Goal: Check status: Check status

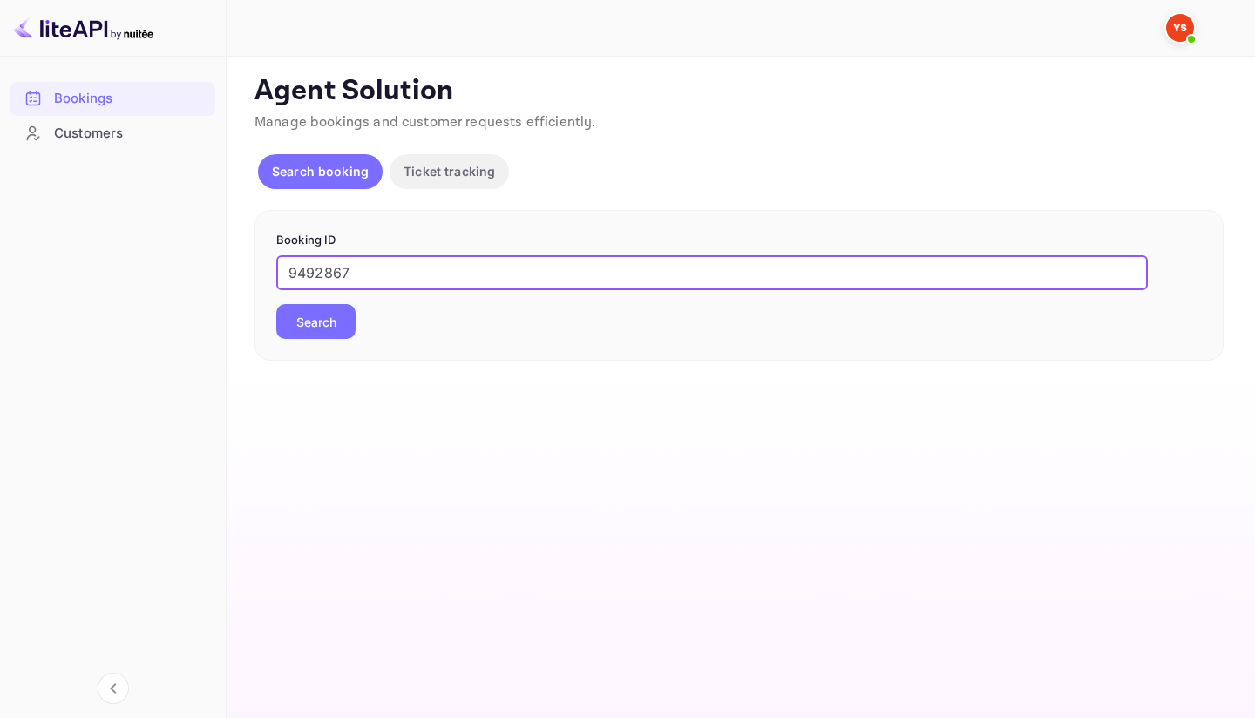
type input "9492867"
click at [325, 322] on button "Search" at bounding box center [315, 321] width 79 height 35
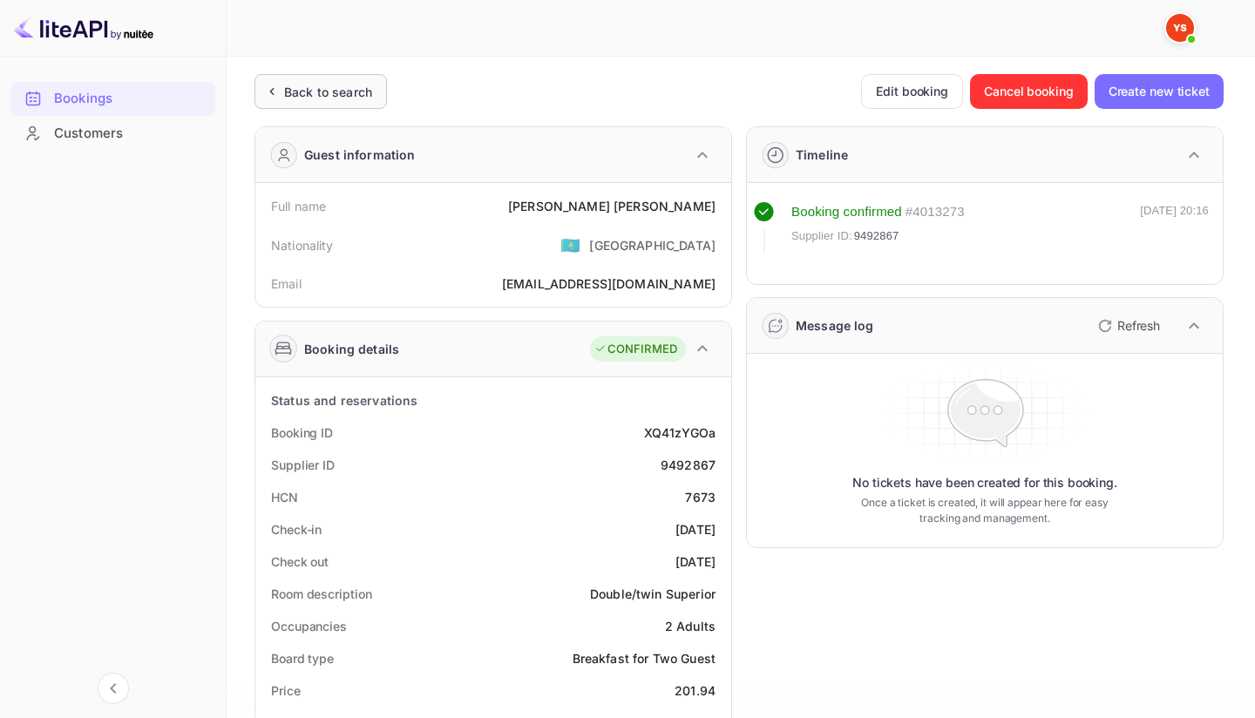
click at [307, 93] on div "Back to search" at bounding box center [328, 92] width 88 height 18
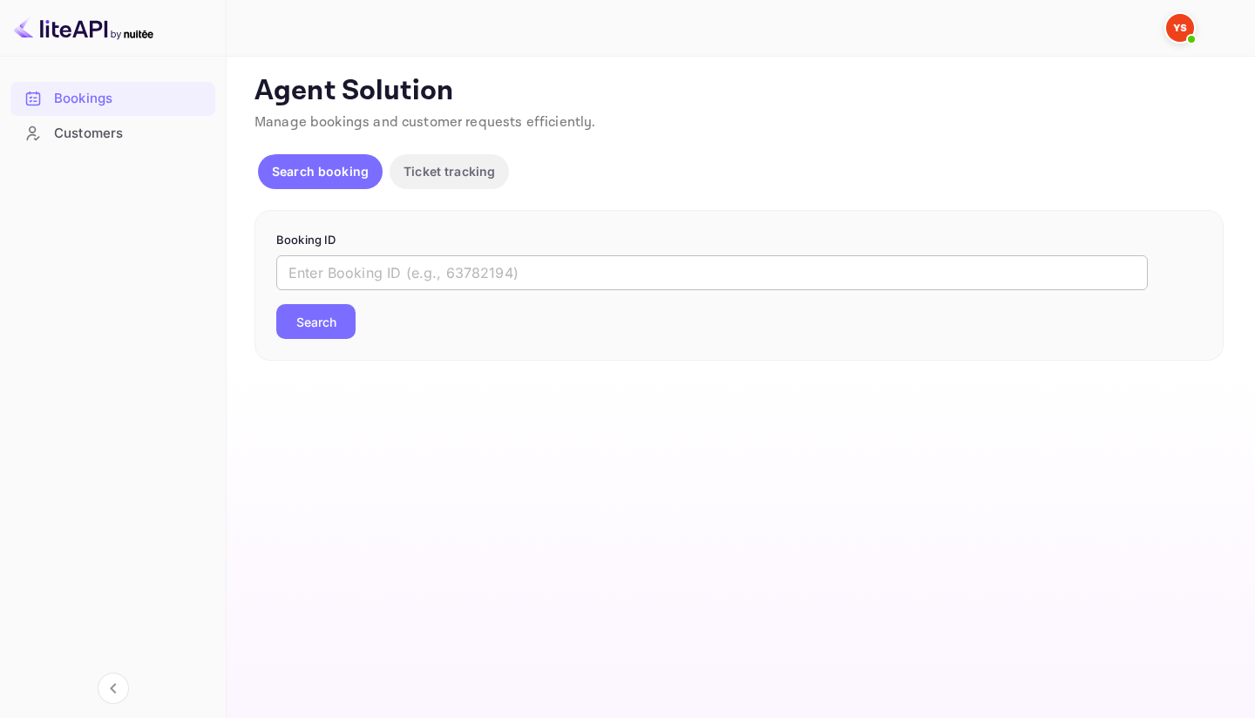
click at [360, 268] on input "text" at bounding box center [711, 272] width 871 height 35
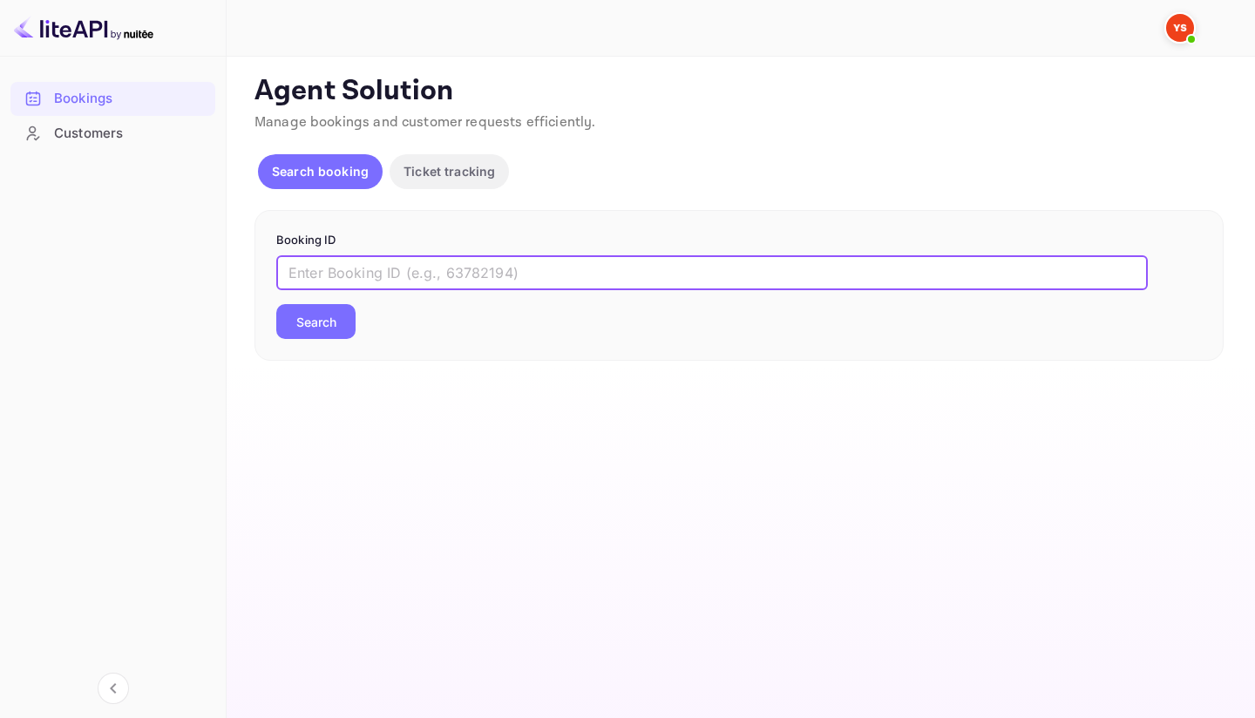
paste input "9683381"
type input "9683381"
click at [344, 329] on button "Search" at bounding box center [315, 321] width 79 height 35
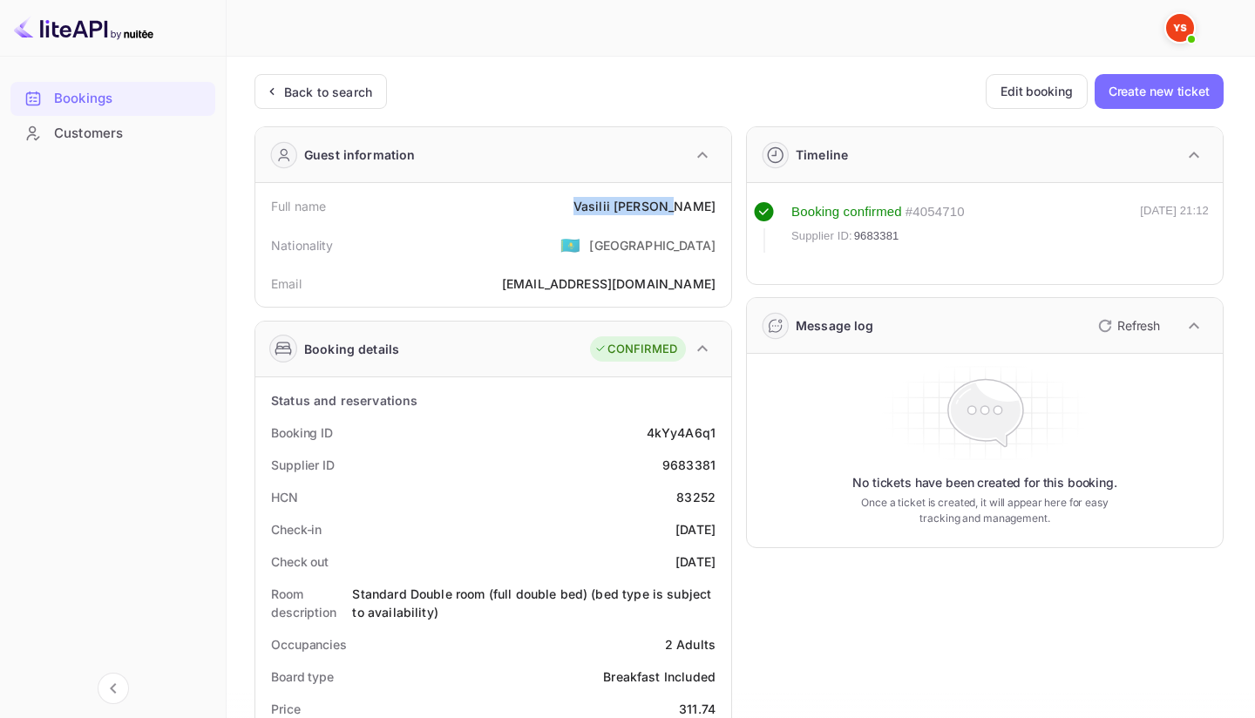
drag, startPoint x: 606, startPoint y: 207, endPoint x: 721, endPoint y: 214, distance: 115.3
click at [721, 214] on div "Full name [PERSON_NAME]" at bounding box center [493, 206] width 462 height 32
copy div "[PERSON_NAME]"
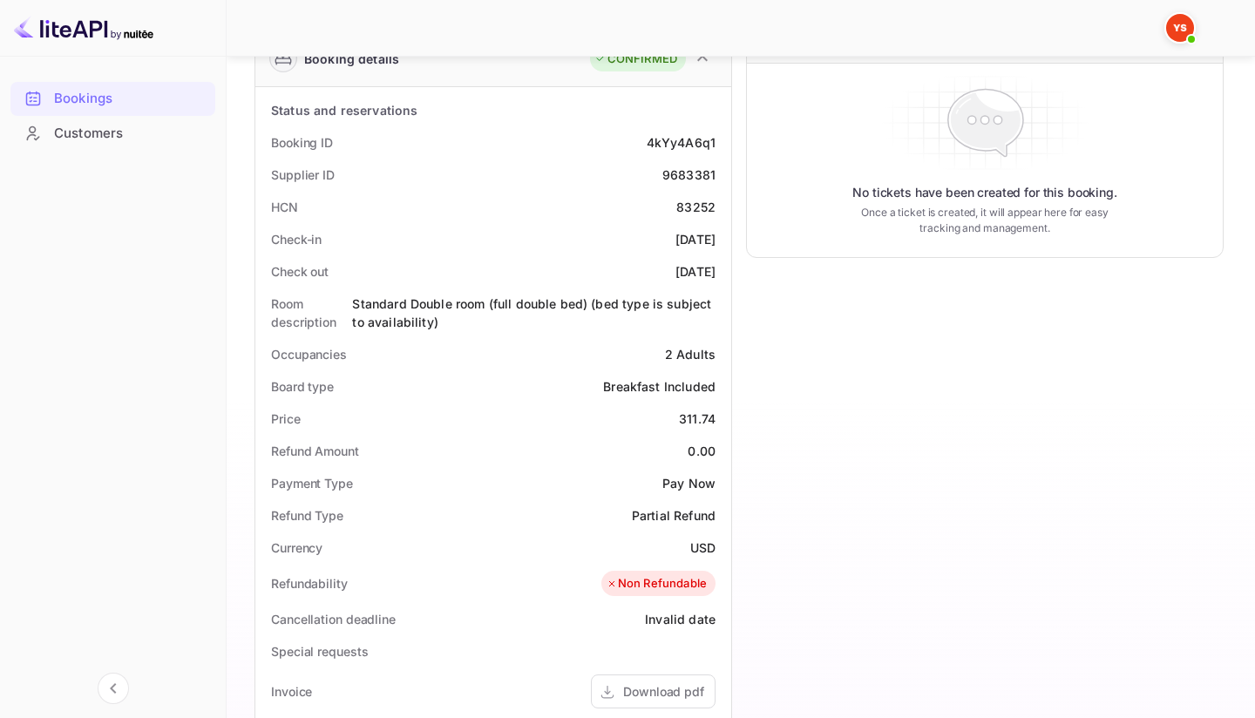
scroll to position [294, 0]
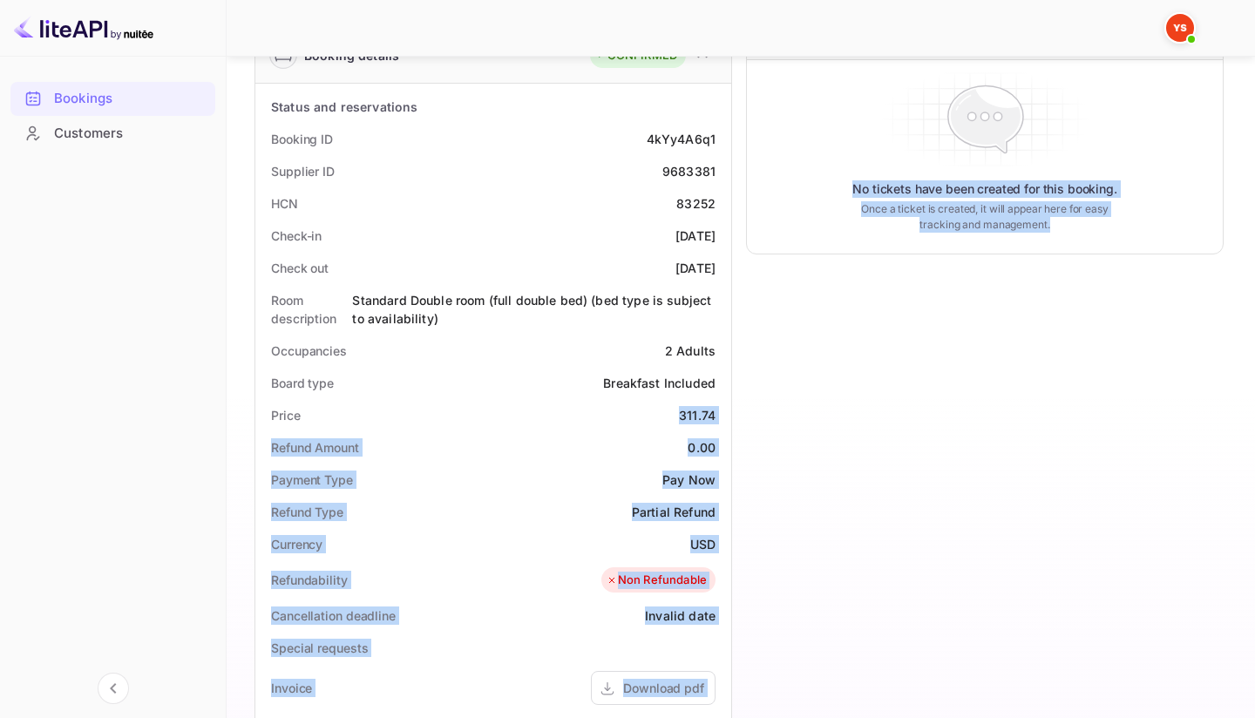
drag, startPoint x: 667, startPoint y: 413, endPoint x: 733, endPoint y: 417, distance: 66.4
click at [733, 417] on div "Guest information Full name [PERSON_NAME] Nationality 🇰🇿 [DEMOGRAPHIC_DATA] Ema…" at bounding box center [732, 463] width 983 height 1289
click at [733, 417] on div "Timeline Booking confirmed # 4054710 Supplier ID: 9683381 [DATE] 21:12 Message …" at bounding box center [977, 463] width 491 height 1289
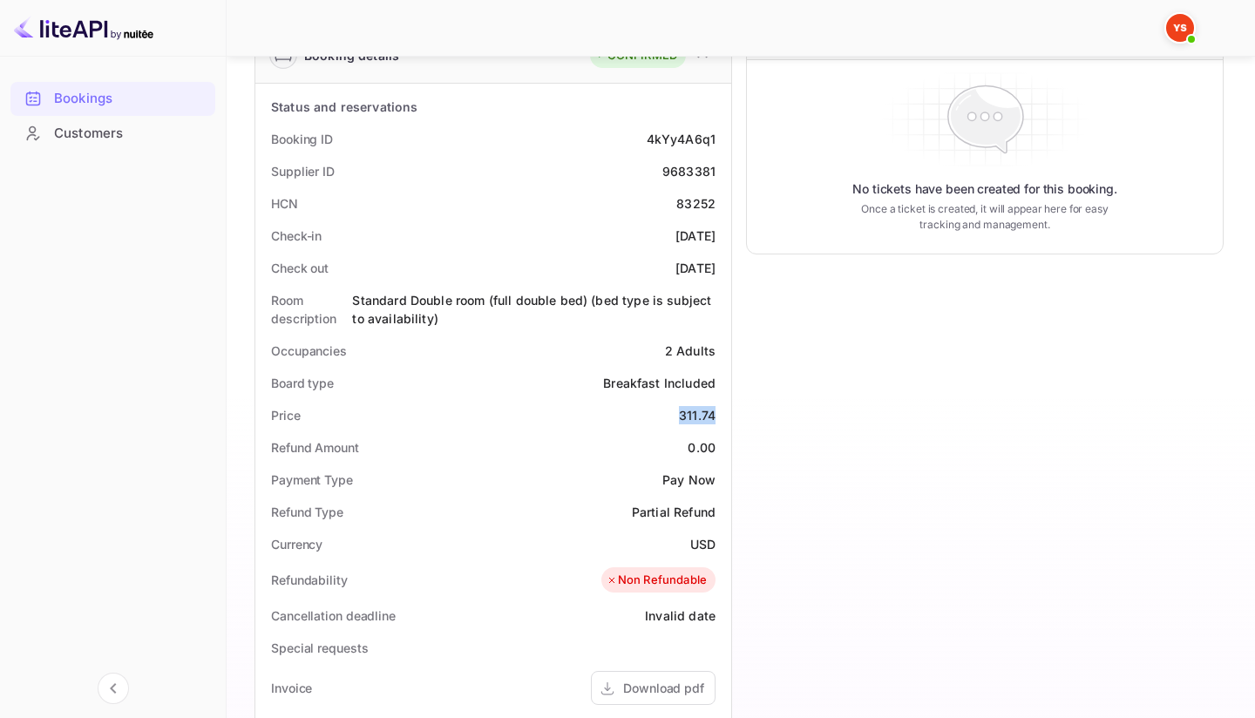
drag, startPoint x: 677, startPoint y: 412, endPoint x: 726, endPoint y: 413, distance: 48.8
click at [726, 413] on div "Status and reservations Booking ID 4kYy4A6q1 Supplier ID 9683381 HCN 83252 Chec…" at bounding box center [493, 589] width 476 height 1011
copy div "311.74"
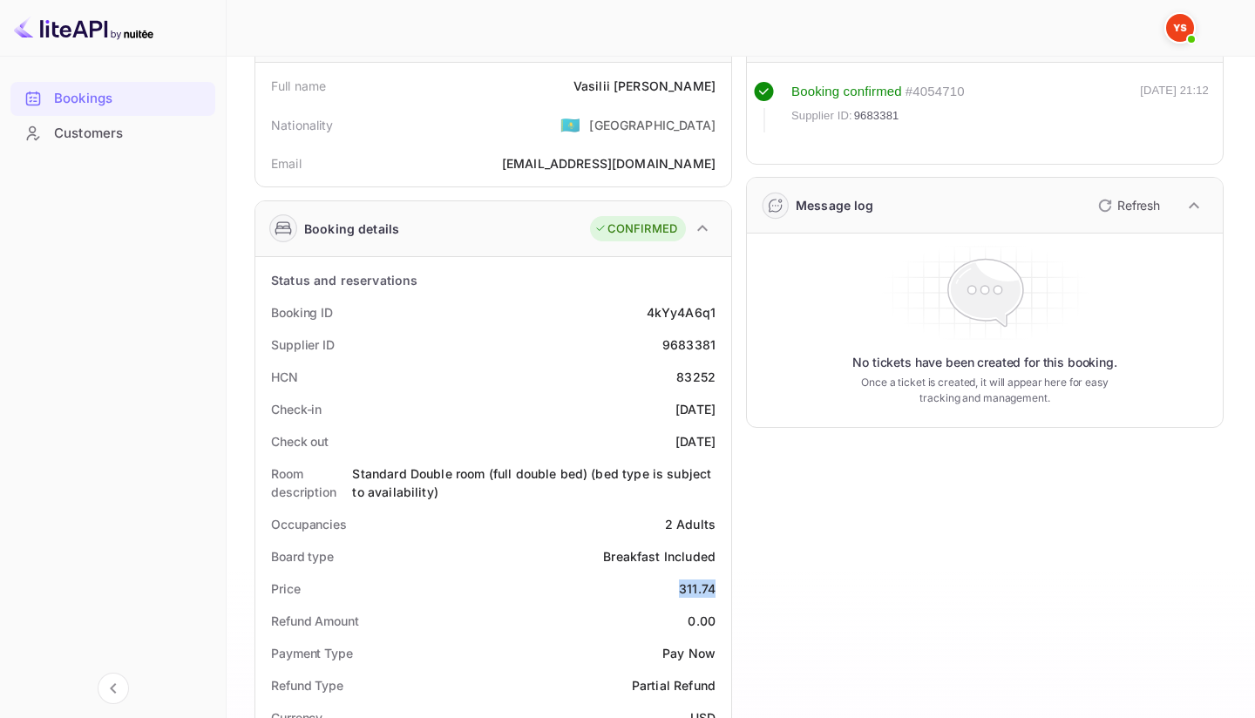
scroll to position [0, 0]
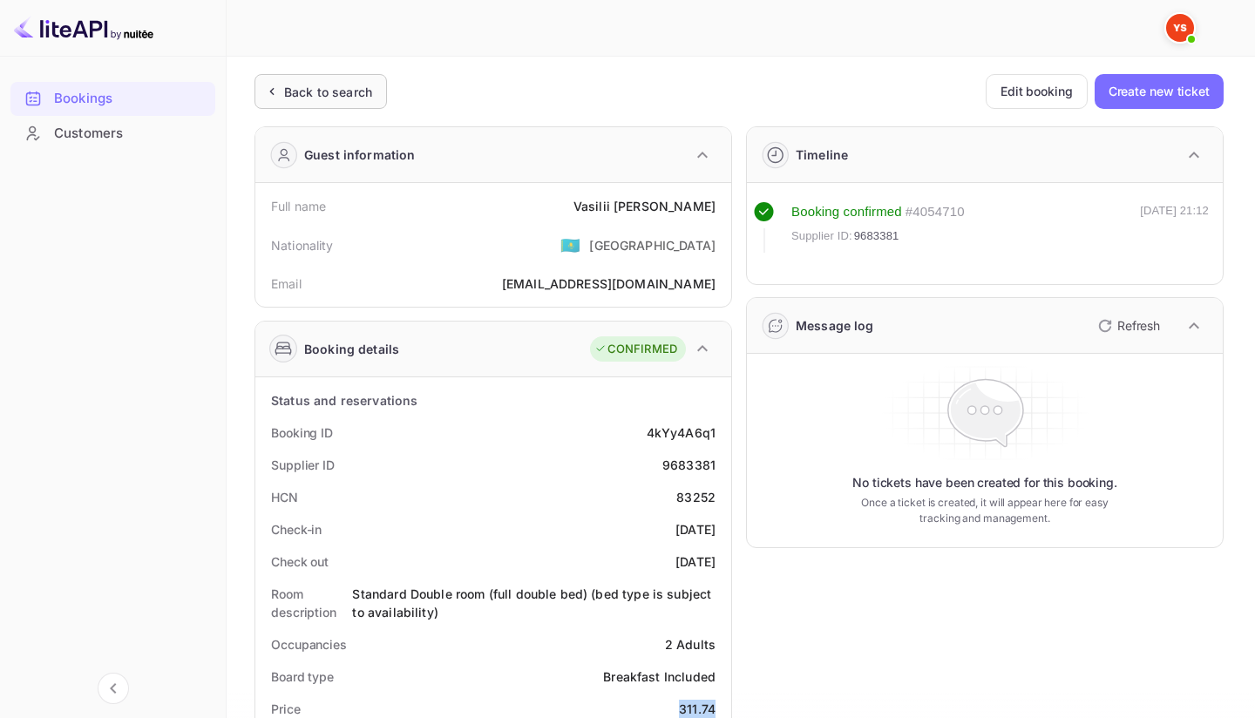
click at [311, 78] on div "Back to search" at bounding box center [320, 91] width 132 height 35
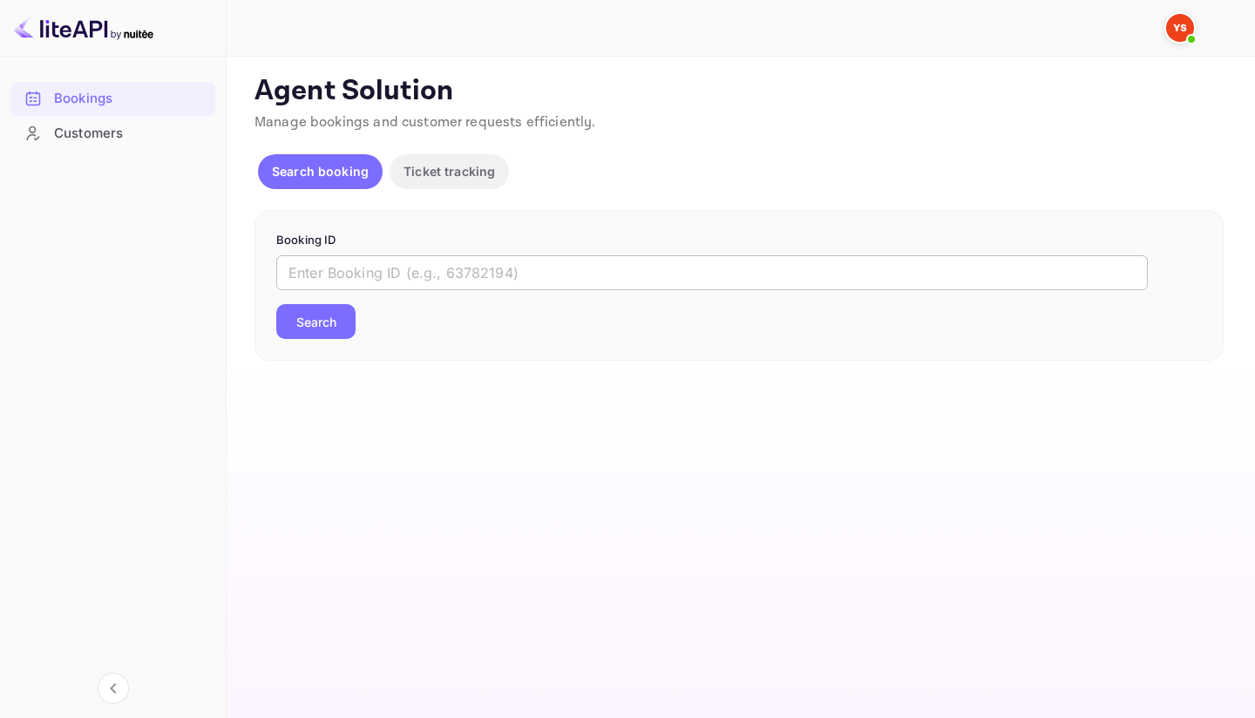
click at [488, 265] on input "text" at bounding box center [711, 272] width 871 height 35
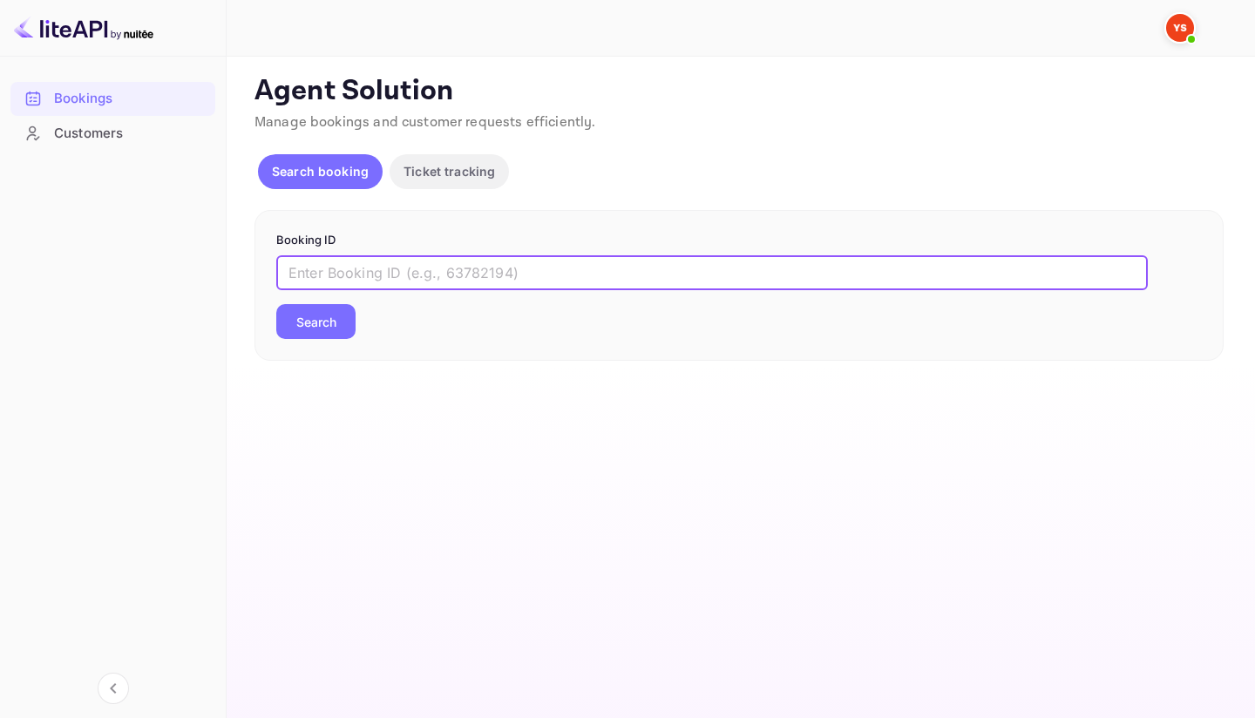
paste input "9710466"
type input "9710466"
click at [324, 315] on button "Search" at bounding box center [315, 321] width 79 height 35
